Goal: Transaction & Acquisition: Purchase product/service

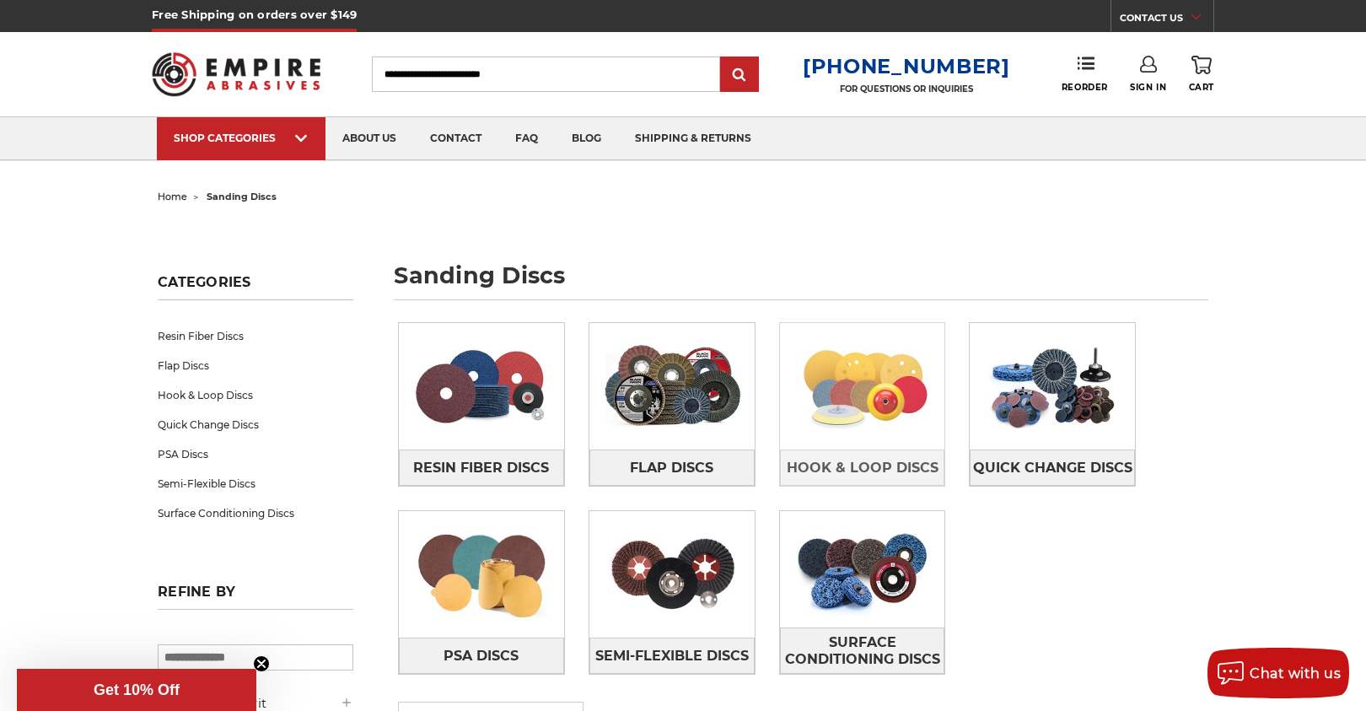
click at [910, 443] on img at bounding box center [862, 386] width 165 height 116
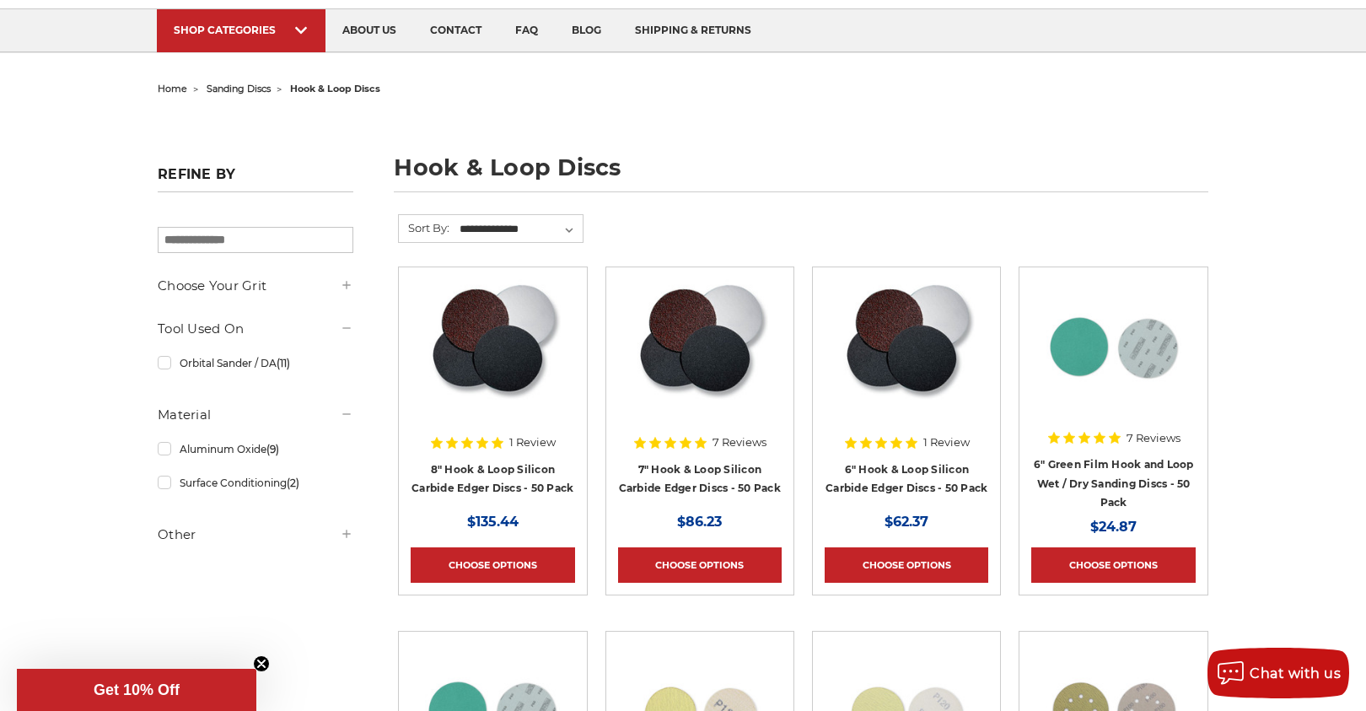
scroll to position [153, 0]
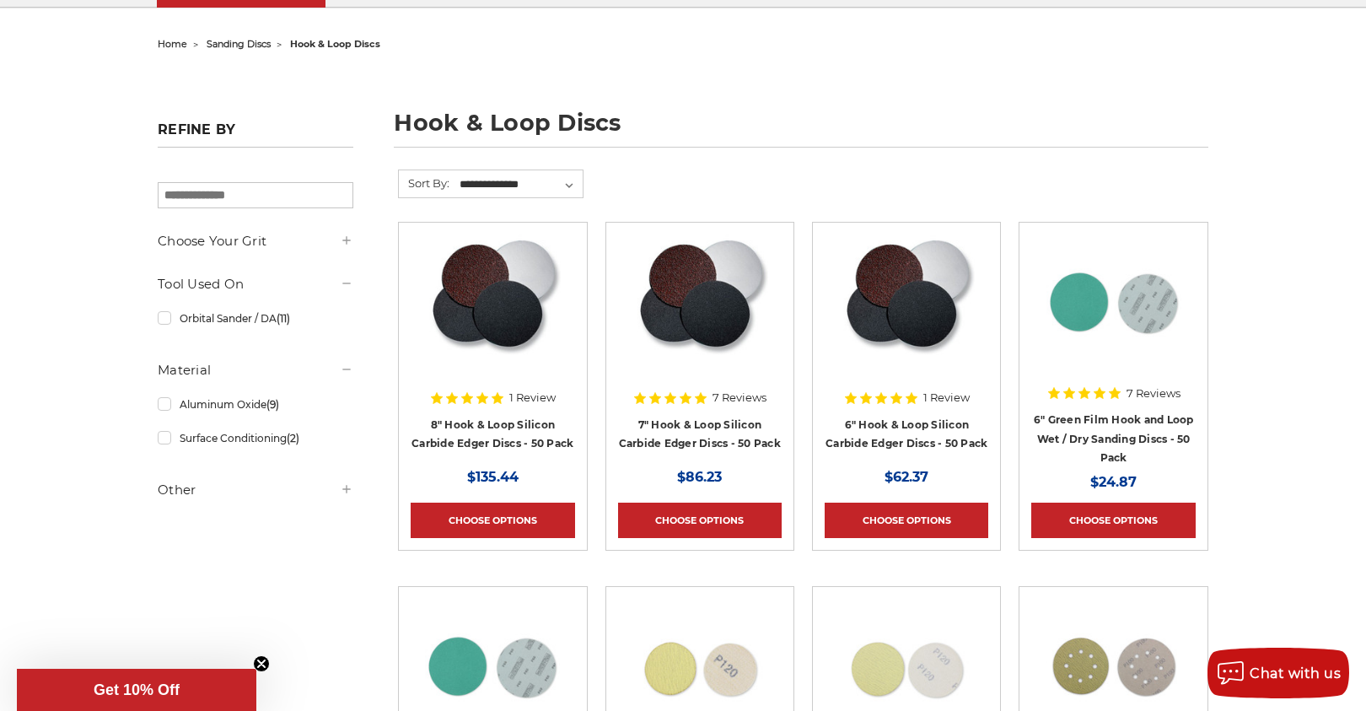
click at [347, 244] on use at bounding box center [347, 240] width 8 height 8
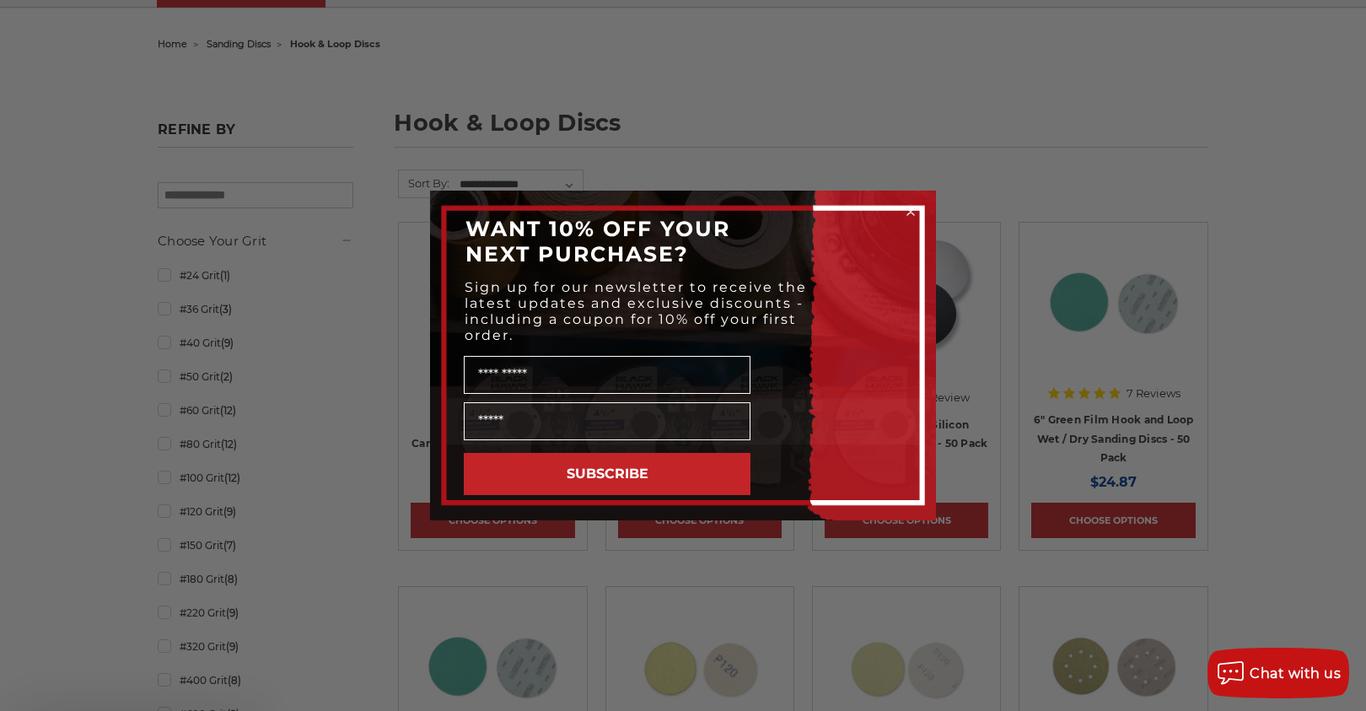
click at [347, 244] on div "Close dialog WANT 10% OFF YOUR NEXT PURCHASE? Sign up for our newsletter to rec…" at bounding box center [683, 355] width 1366 height 711
click at [801, 99] on div "Close dialog WANT 10% OFF YOUR NEXT PURCHASE? Sign up for our newsletter to rec…" at bounding box center [683, 355] width 1366 height 711
click at [911, 212] on icon "Close dialog" at bounding box center [910, 211] width 7 height 7
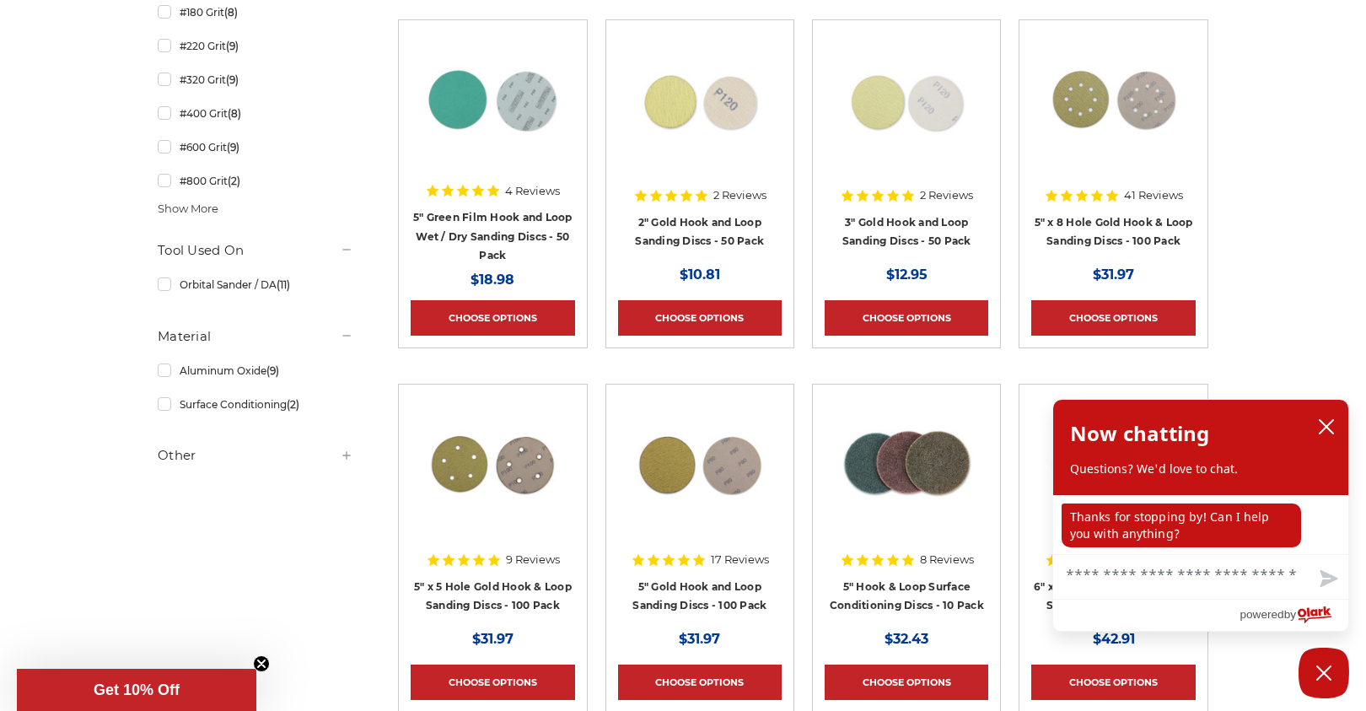
scroll to position [735, 0]
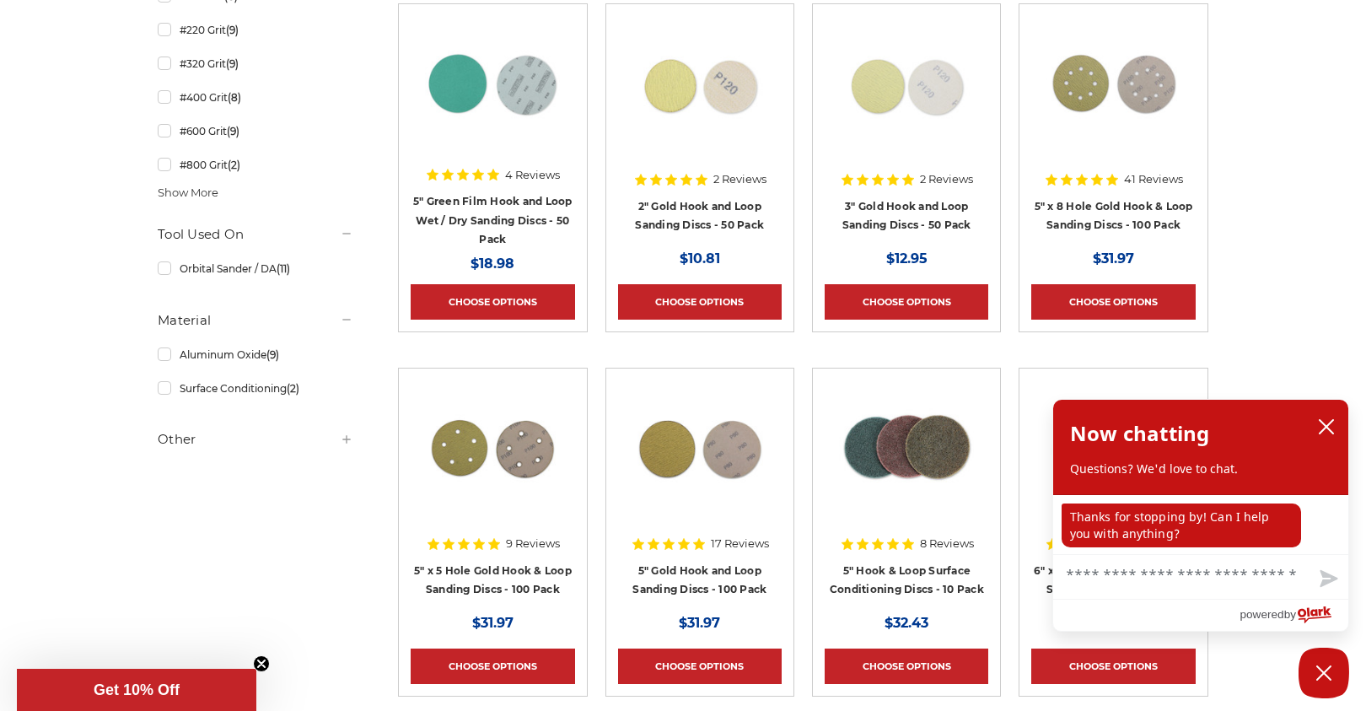
click at [185, 445] on h5 "Other" at bounding box center [256, 439] width 196 height 20
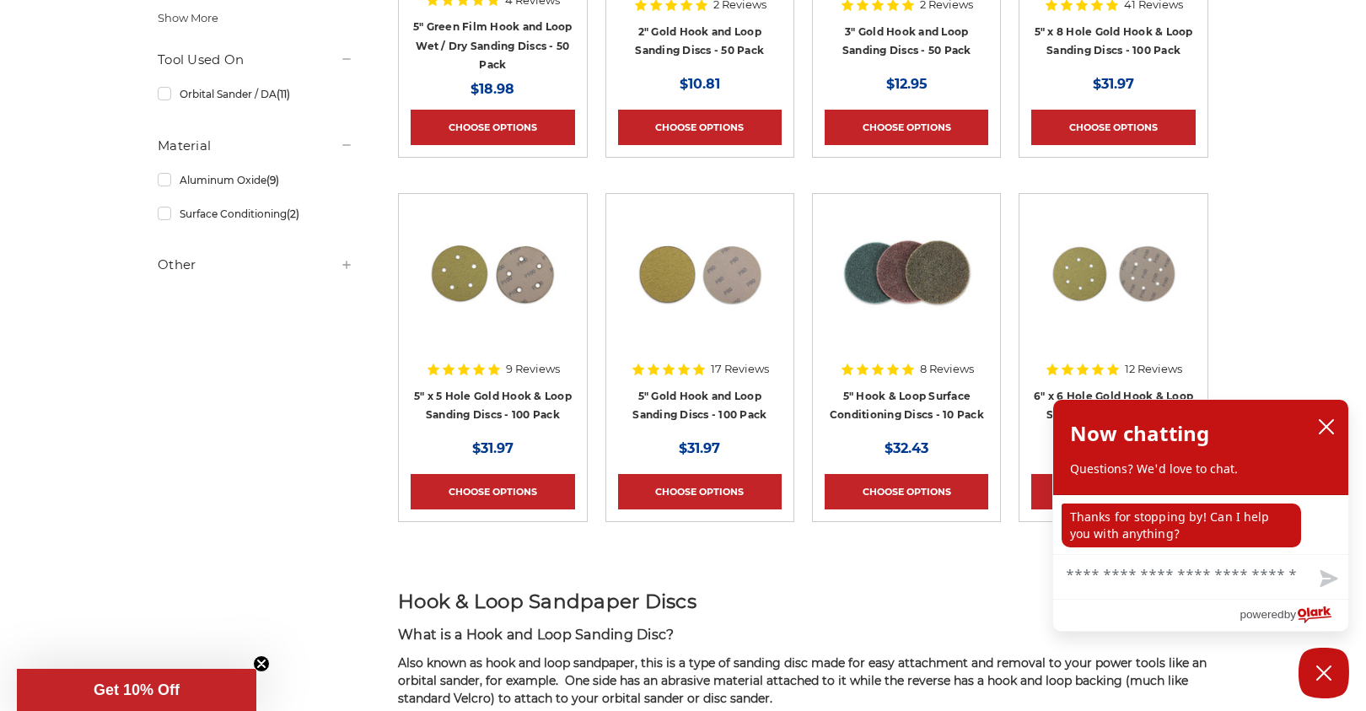
scroll to position [915, 0]
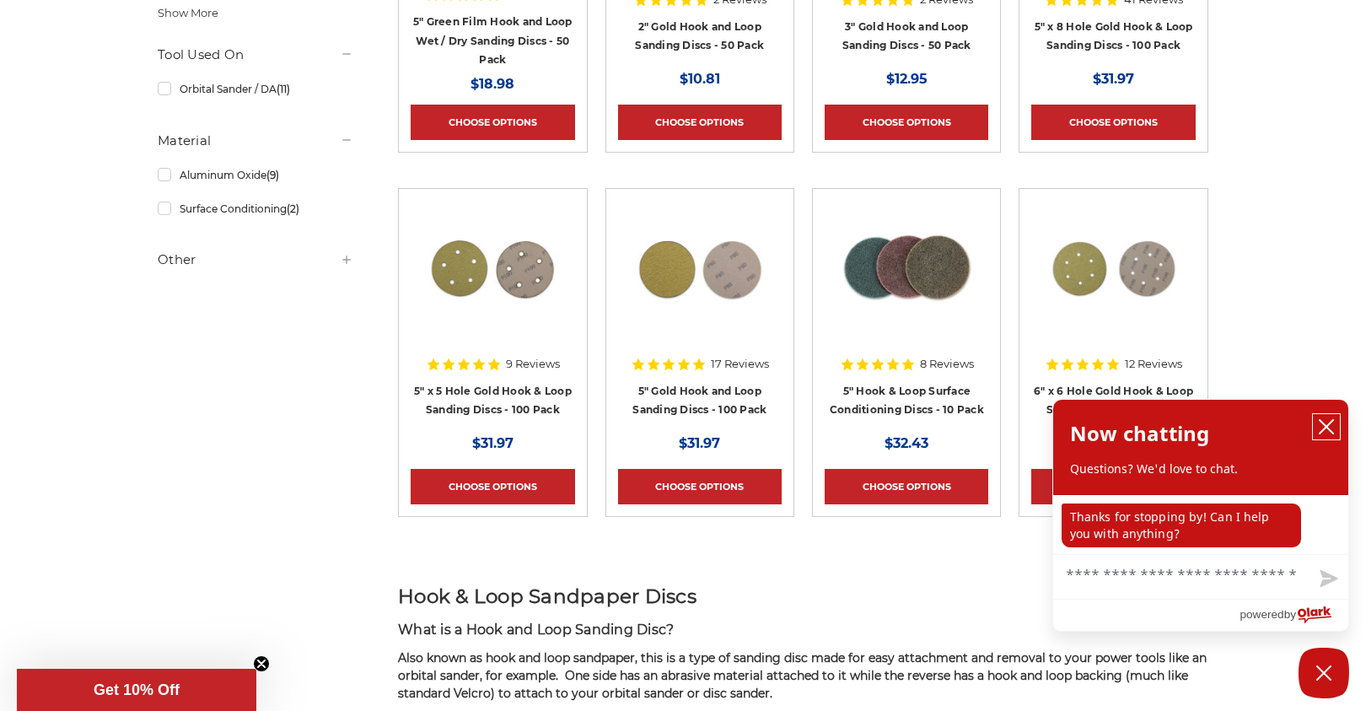
click at [1325, 428] on icon "close chatbox" at bounding box center [1326, 426] width 13 height 13
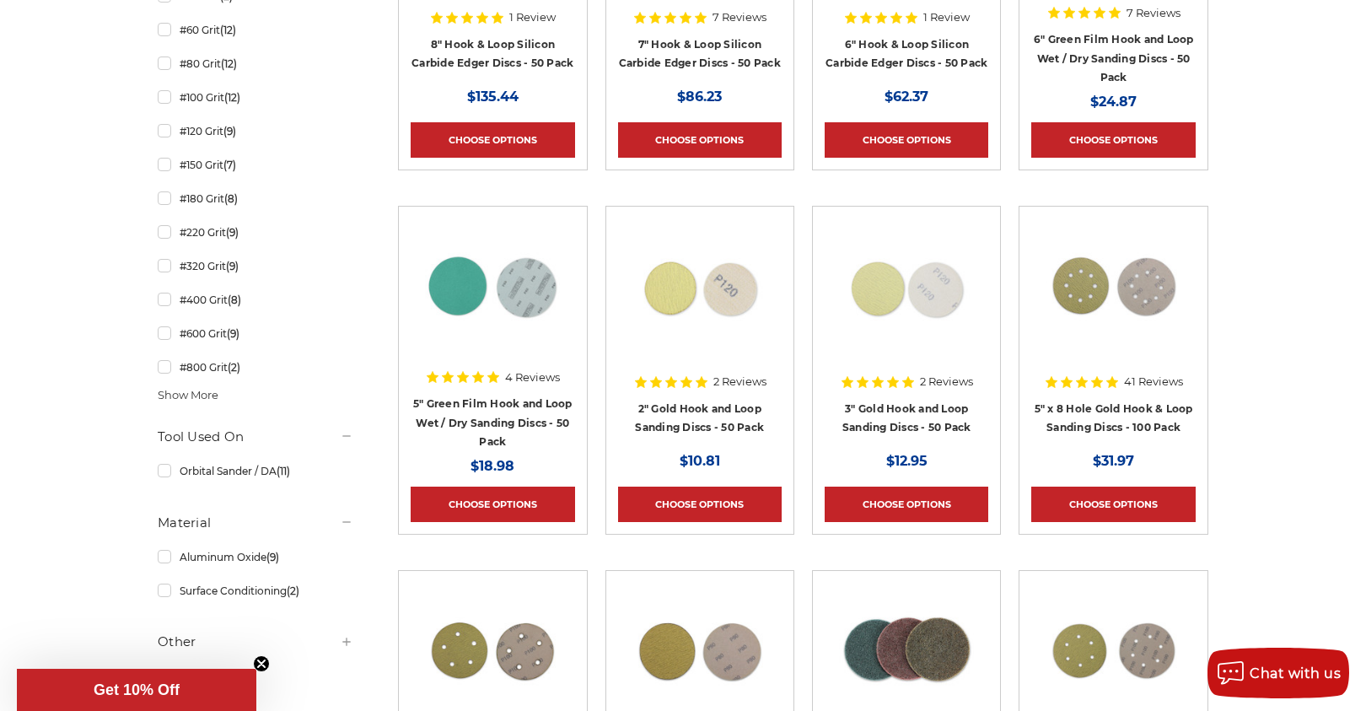
scroll to position [0, 0]
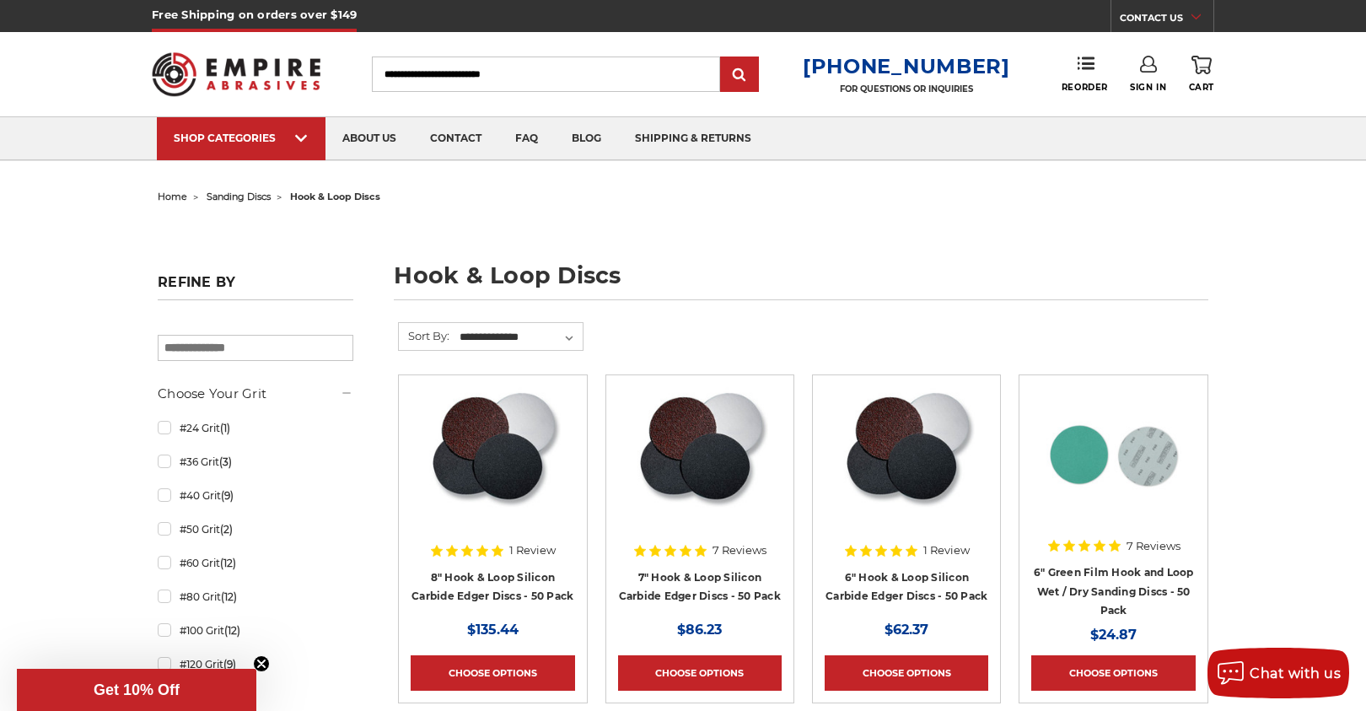
click at [512, 67] on input "Search" at bounding box center [546, 73] width 348 height 35
type input "*******"
click at [723, 58] on input "submit" at bounding box center [740, 75] width 34 height 34
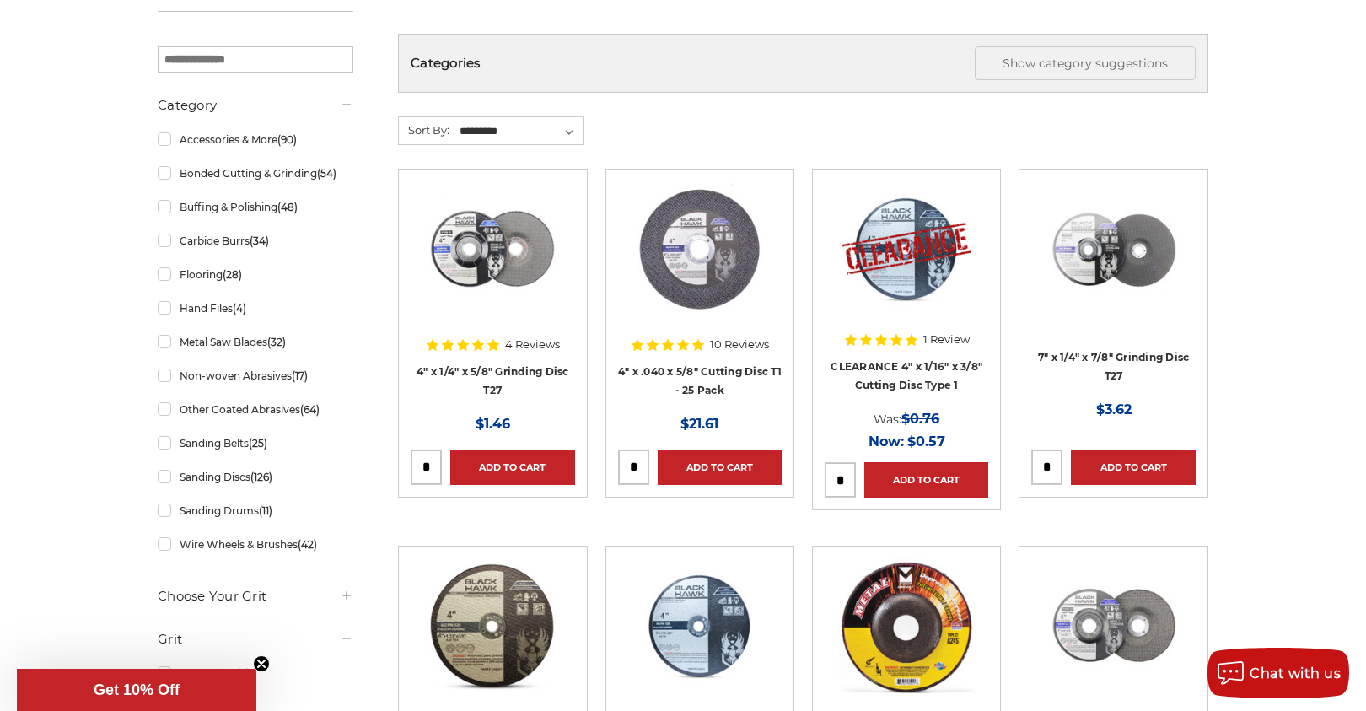
scroll to position [274, 0]
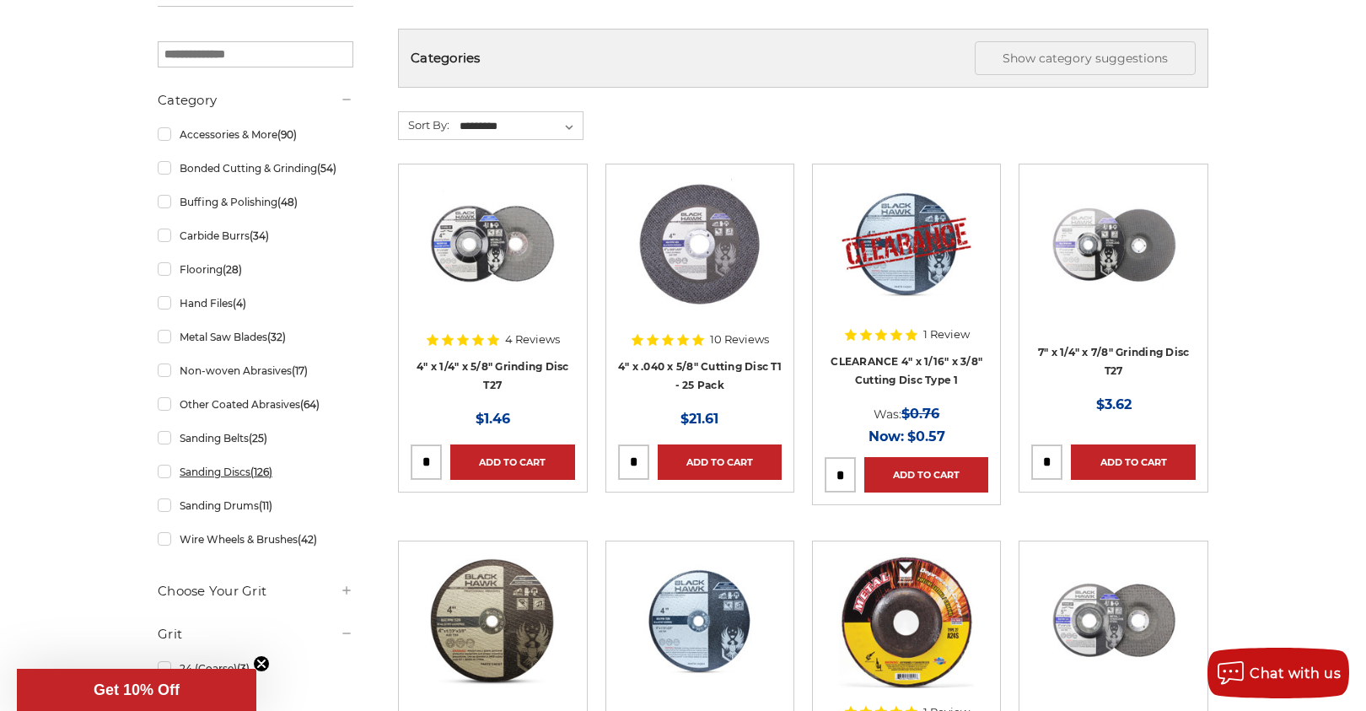
click at [159, 476] on link "Sanding Discs (126)" at bounding box center [256, 472] width 196 height 30
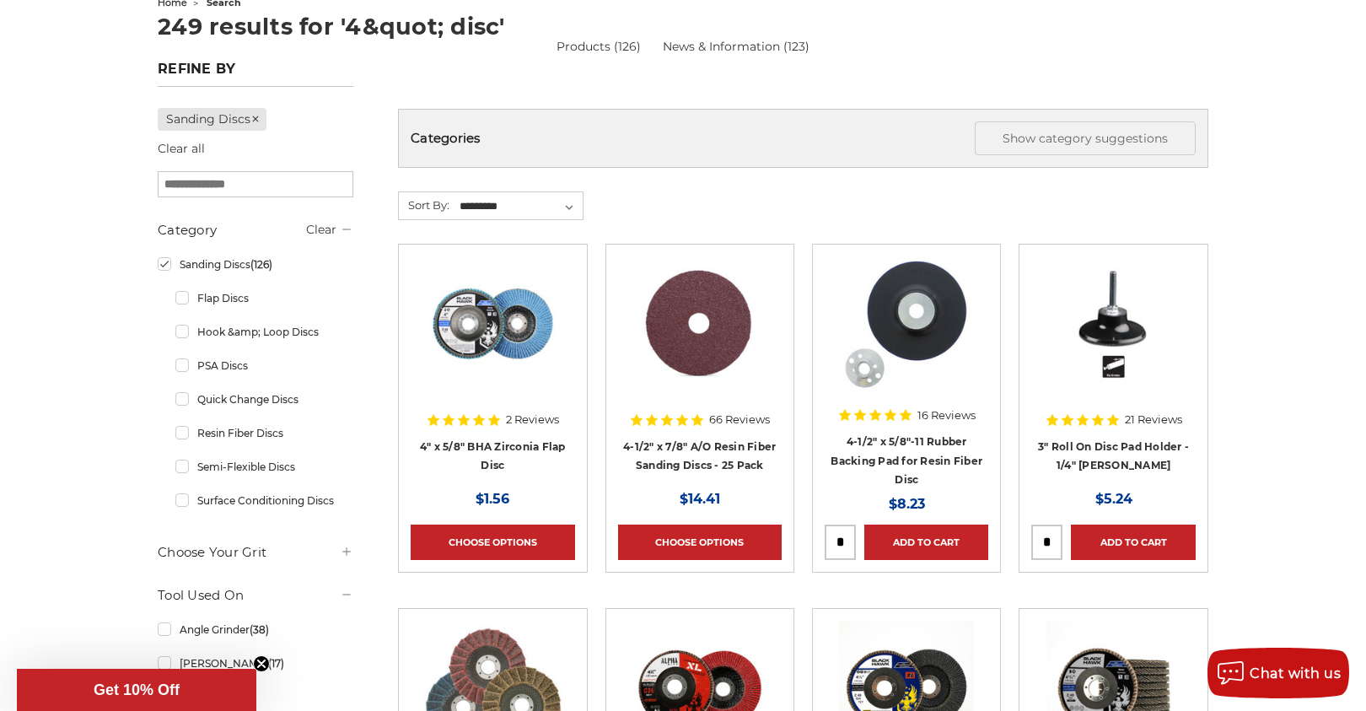
scroll to position [203, 0]
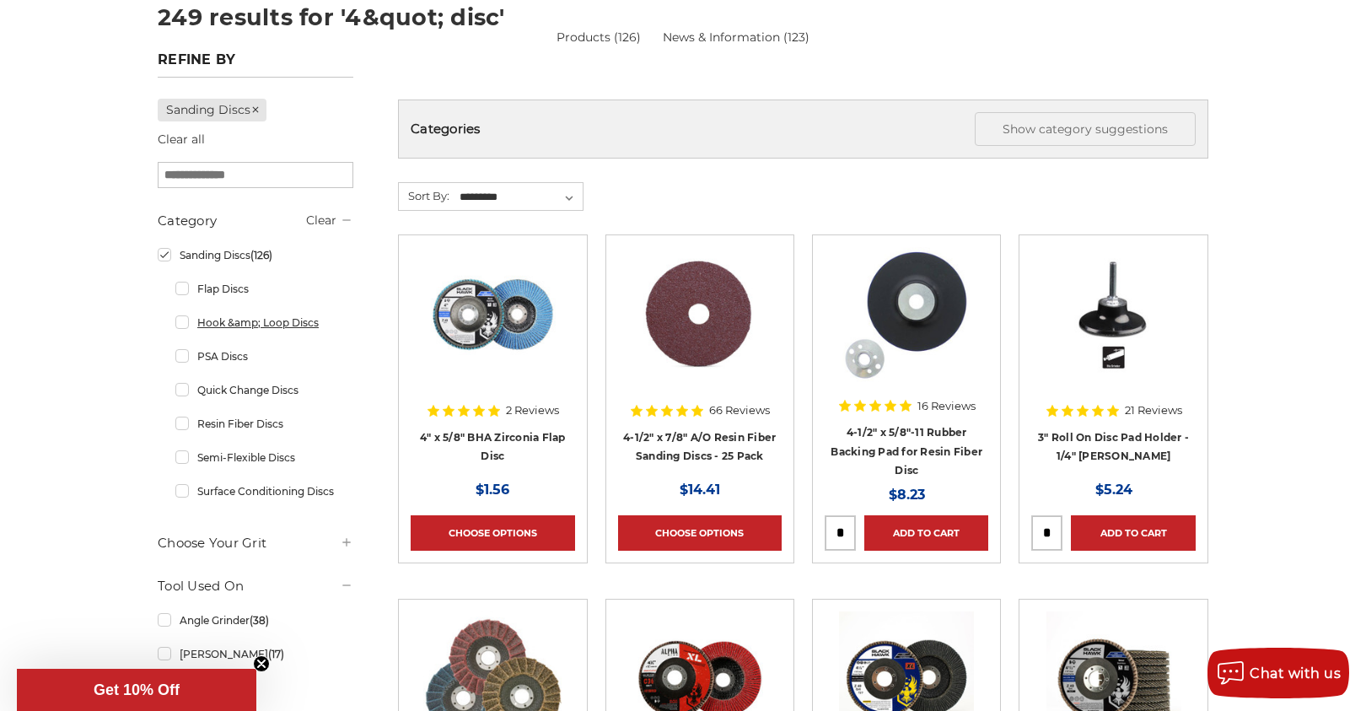
click at [184, 324] on link "Hook &amp; Loop Discs" at bounding box center [264, 323] width 178 height 30
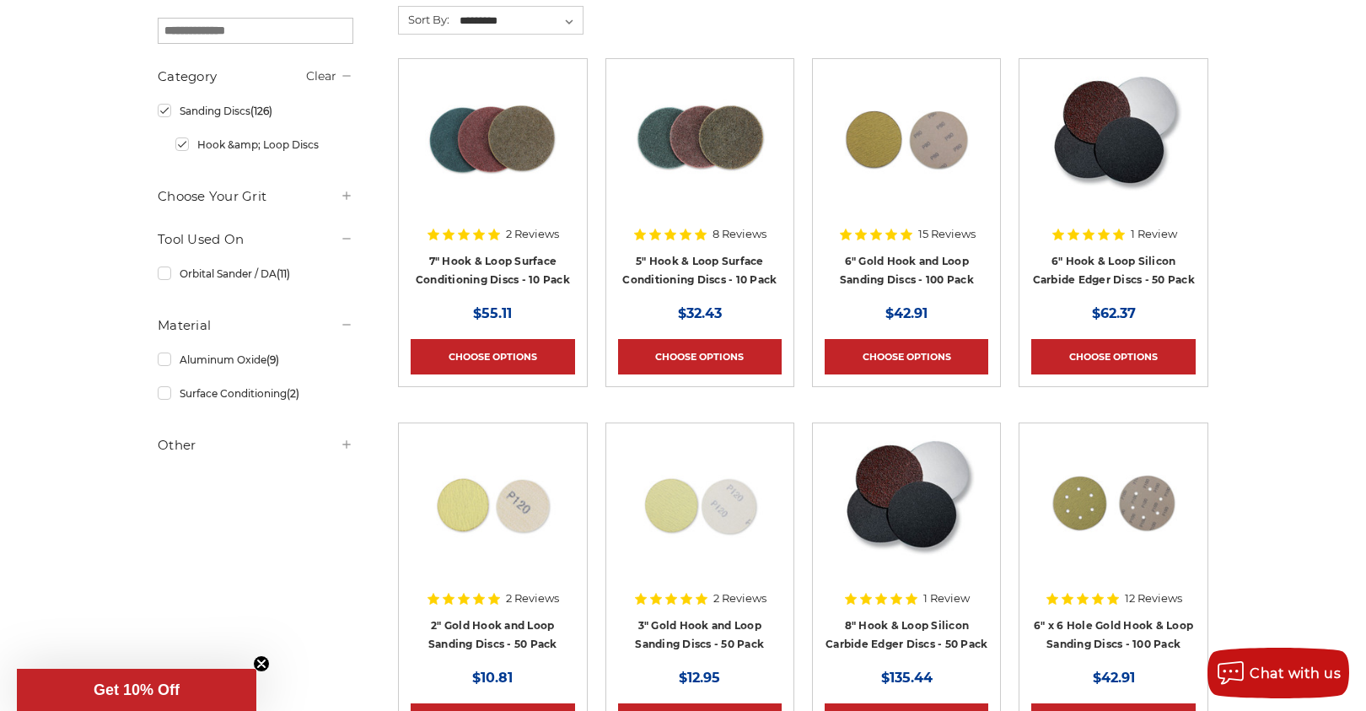
scroll to position [365, 0]
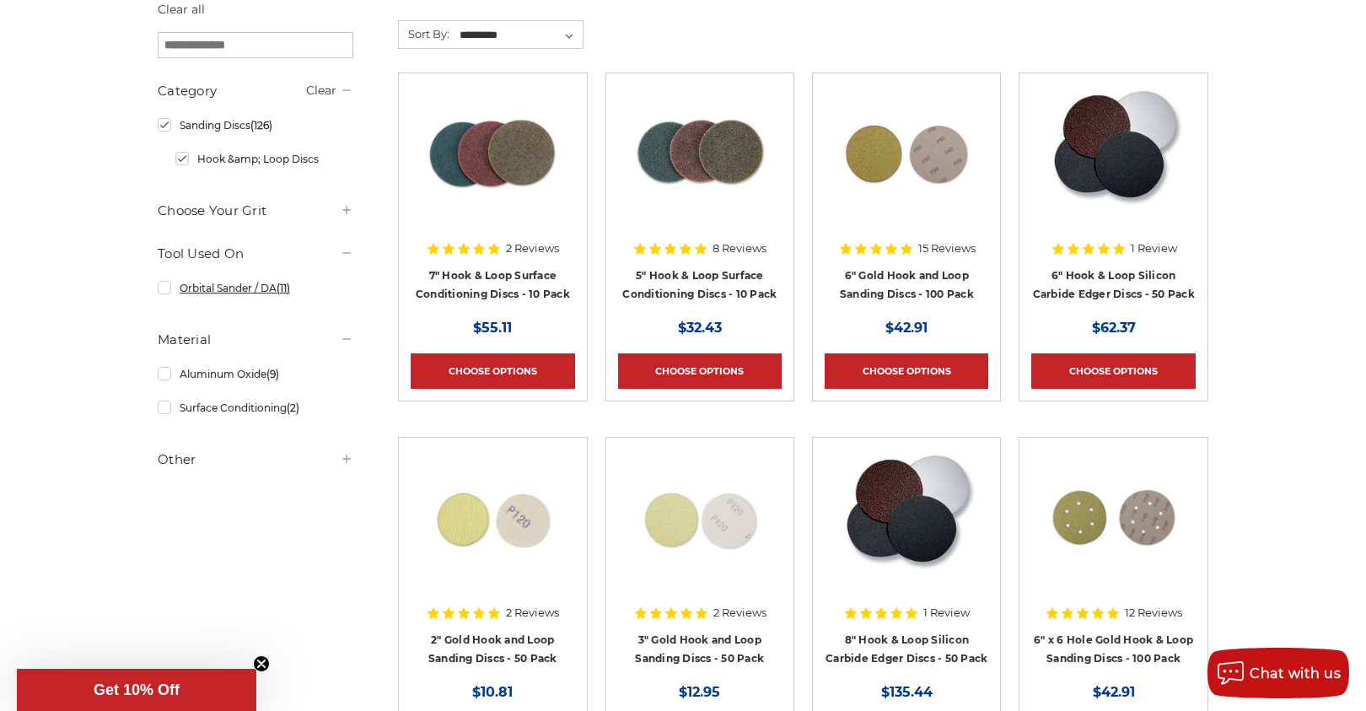
click at [158, 298] on link "Orbital Sander / DA (11)" at bounding box center [256, 288] width 196 height 30
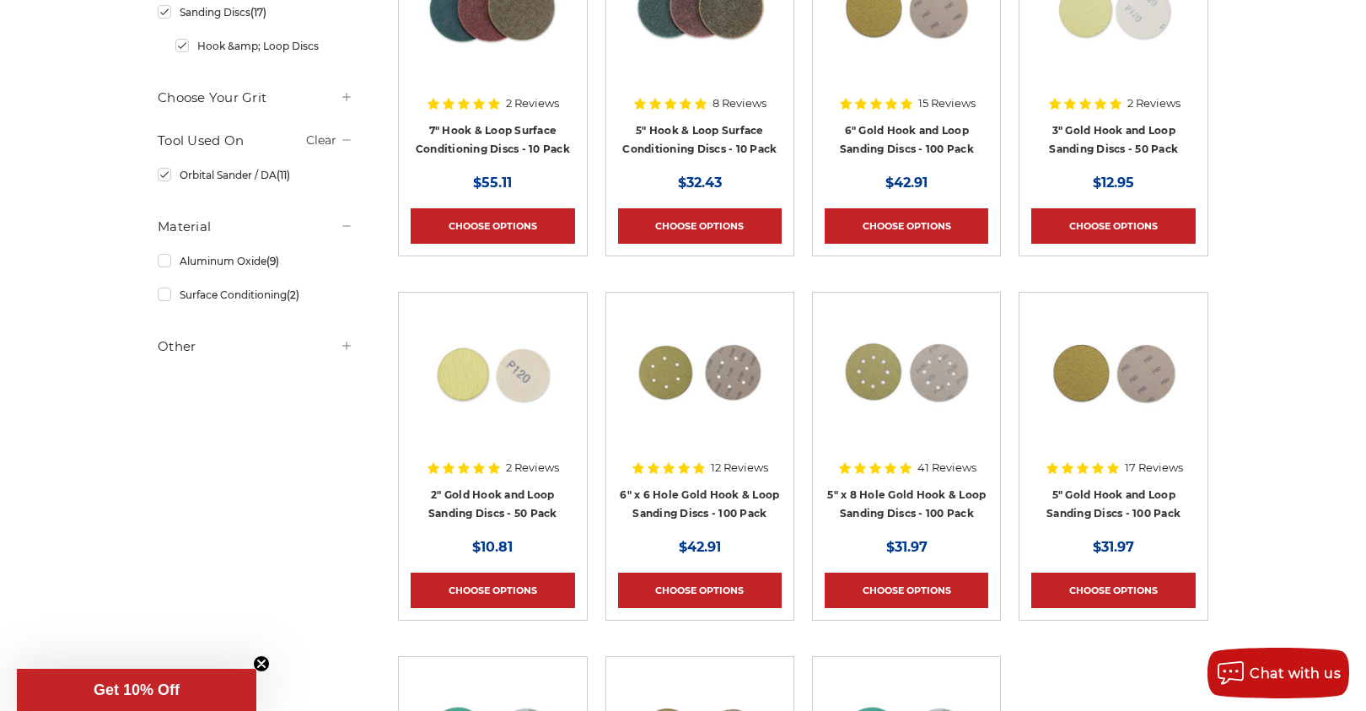
scroll to position [260, 0]
